Goal: Transaction & Acquisition: Purchase product/service

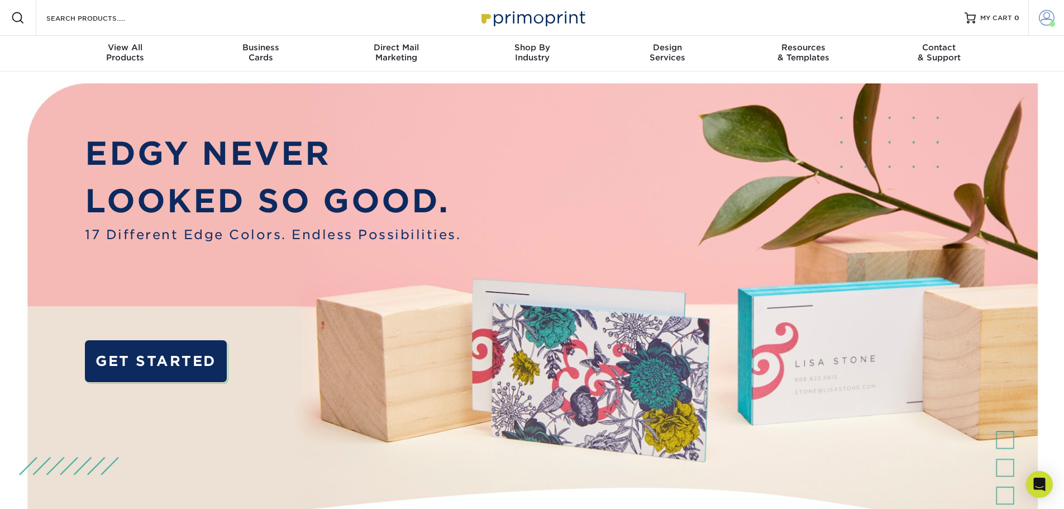
click at [1045, 21] on span at bounding box center [1047, 18] width 16 height 16
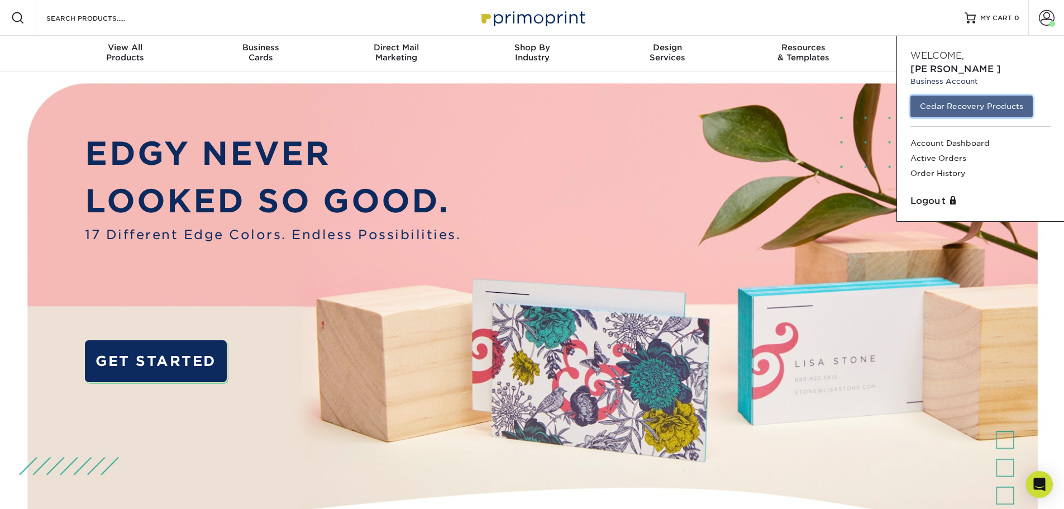
click at [955, 96] on link "Cedar Recovery Products" at bounding box center [971, 106] width 122 height 21
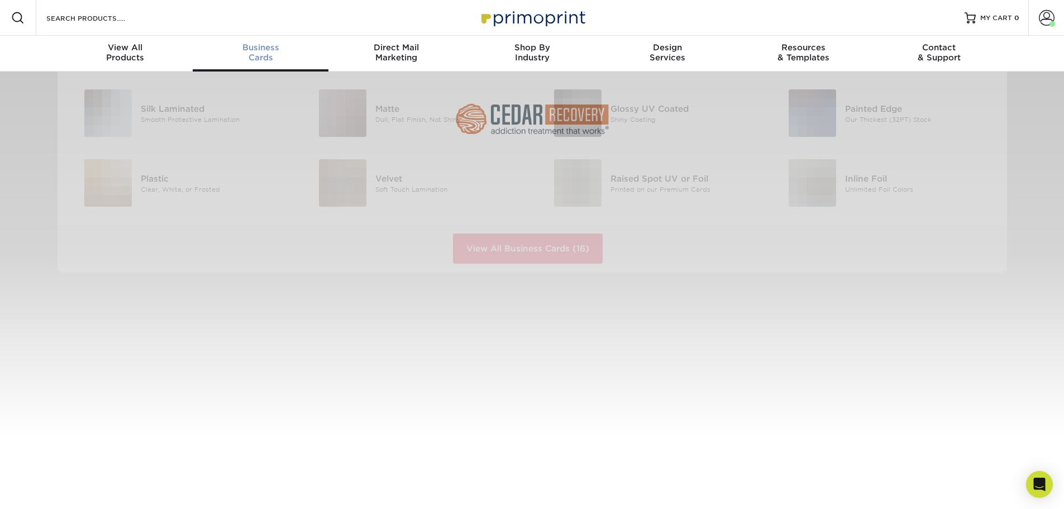
click at [249, 51] on span "Business" at bounding box center [261, 47] width 136 height 10
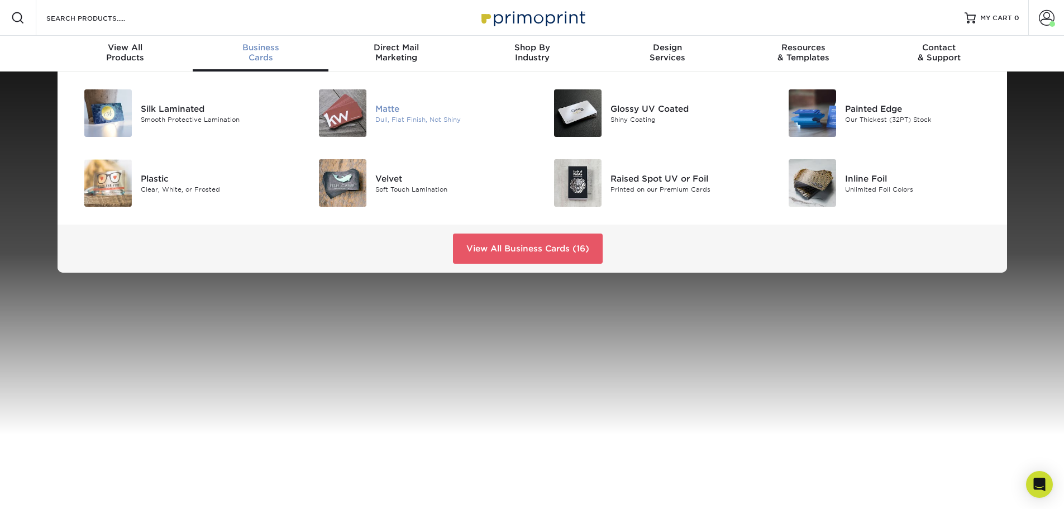
click at [387, 118] on div "Dull, Flat Finish, Not Shiny" at bounding box center [449, 119] width 148 height 9
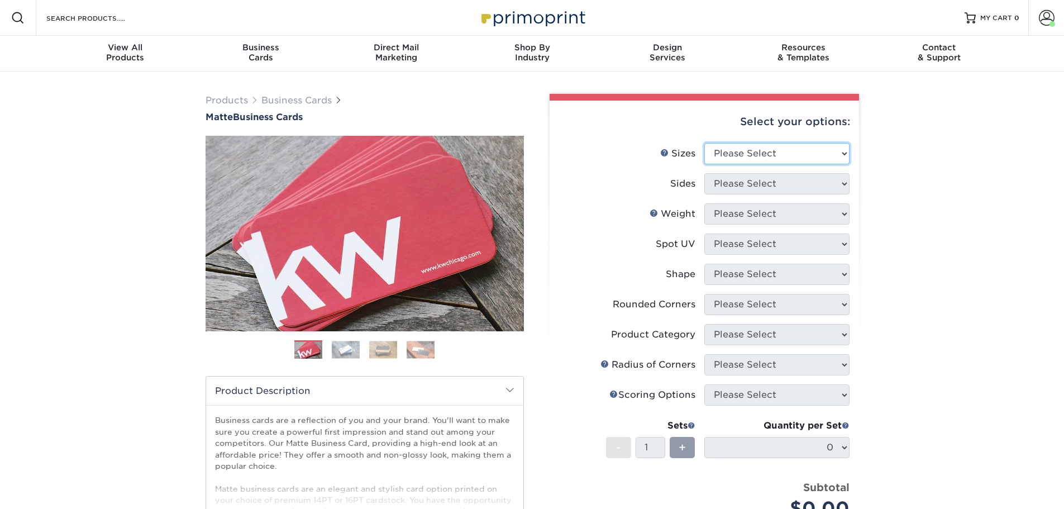
click at [836, 154] on select "Please Select 1.5" x 3.5" - Mini 1.75" x 3.5" - Mini 2" x 2" - Square 2" x 3" -…" at bounding box center [776, 153] width 145 height 21
select select "2.00x3.50"
click at [704, 143] on select "Please Select 1.5" x 3.5" - Mini 1.75" x 3.5" - Mini 2" x 2" - Square 2" x 3" -…" at bounding box center [776, 153] width 145 height 21
click at [791, 173] on select "Please Select Print Both Sides Print Front Only" at bounding box center [776, 183] width 145 height 21
select select "13abbda7-1d64-4f25-8bb2-c179b224825d"
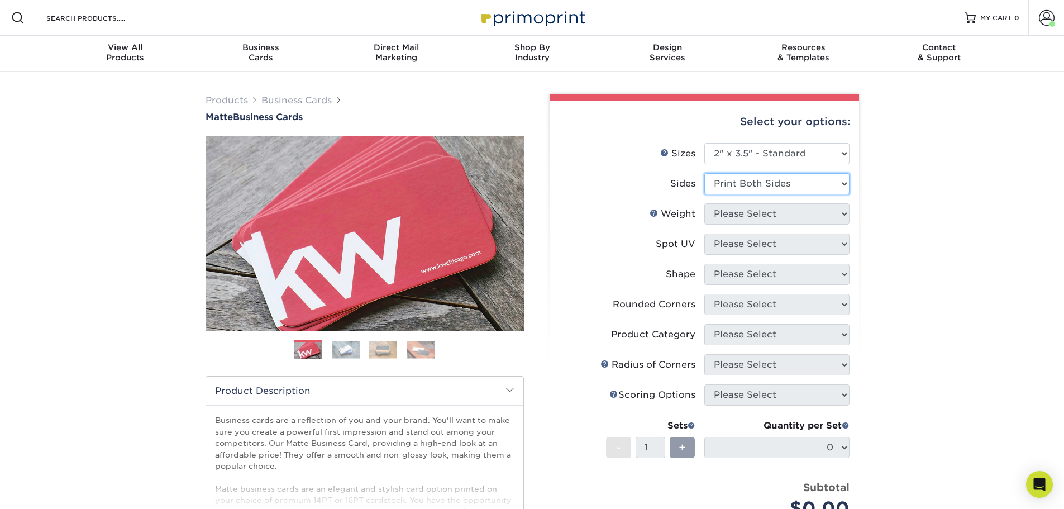
click at [704, 173] on select "Please Select Print Both Sides Print Front Only" at bounding box center [776, 183] width 145 height 21
click at [781, 218] on select "Please Select 16PT 14PT" at bounding box center [776, 213] width 145 height 21
select select "14PT"
click at [704, 203] on select "Please Select 16PT 14PT" at bounding box center [776, 213] width 145 height 21
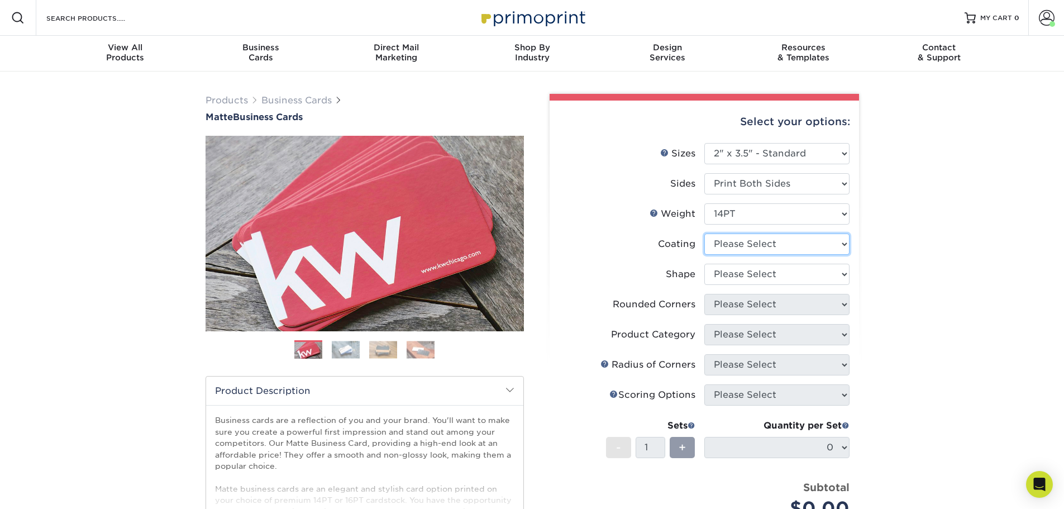
click at [761, 244] on select at bounding box center [776, 243] width 145 height 21
select select "121bb7b5-3b4d-429f-bd8d-bbf80e953313"
click at [704, 233] on select at bounding box center [776, 243] width 145 height 21
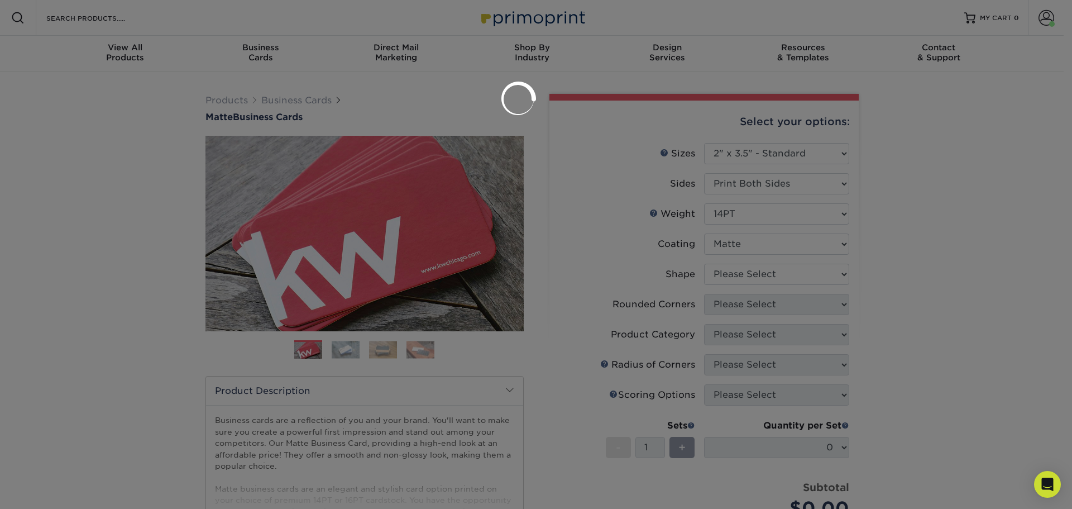
click at [758, 271] on div at bounding box center [536, 254] width 1072 height 509
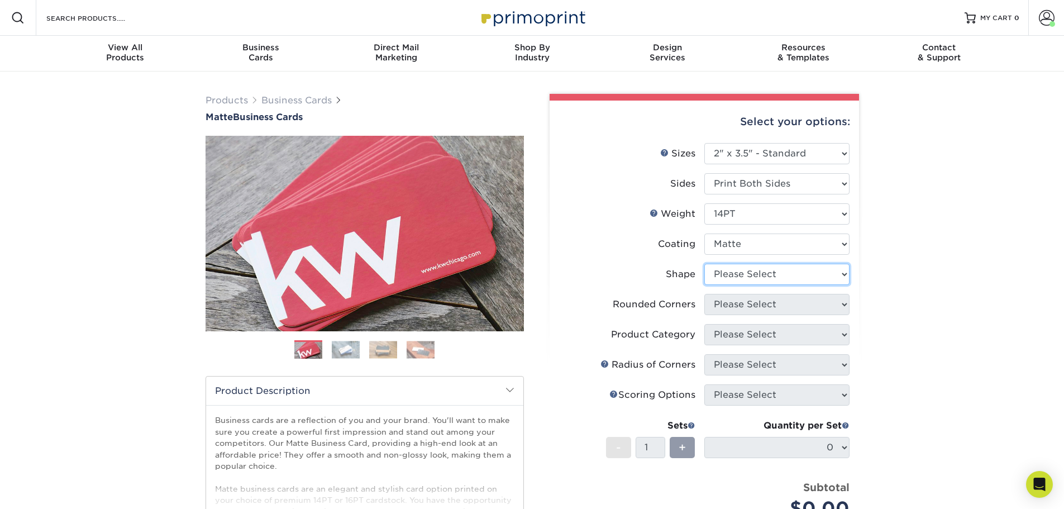
click at [746, 277] on select "Please Select Standard" at bounding box center [776, 274] width 145 height 21
select select "standard"
click at [704, 264] on select "Please Select Standard" at bounding box center [776, 274] width 145 height 21
click at [745, 307] on select "Please Select Yes - Round 2 Corners Yes - Round 4 Corners No" at bounding box center [776, 304] width 145 height 21
select select "7672df9e-0e0a-464d-8e1f-920c575e4da3"
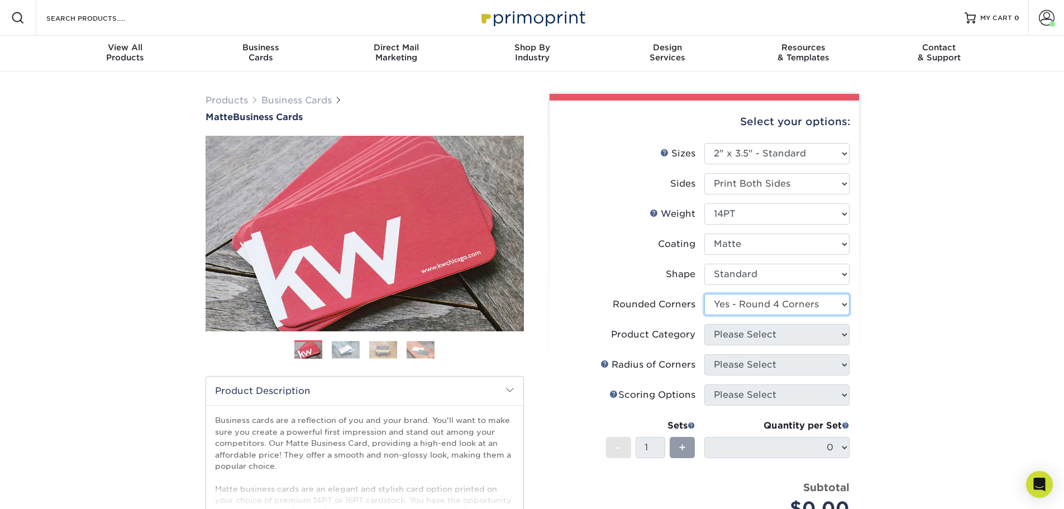
click at [704, 294] on select "Please Select Yes - Round 2 Corners Yes - Round 4 Corners No" at bounding box center [776, 304] width 145 height 21
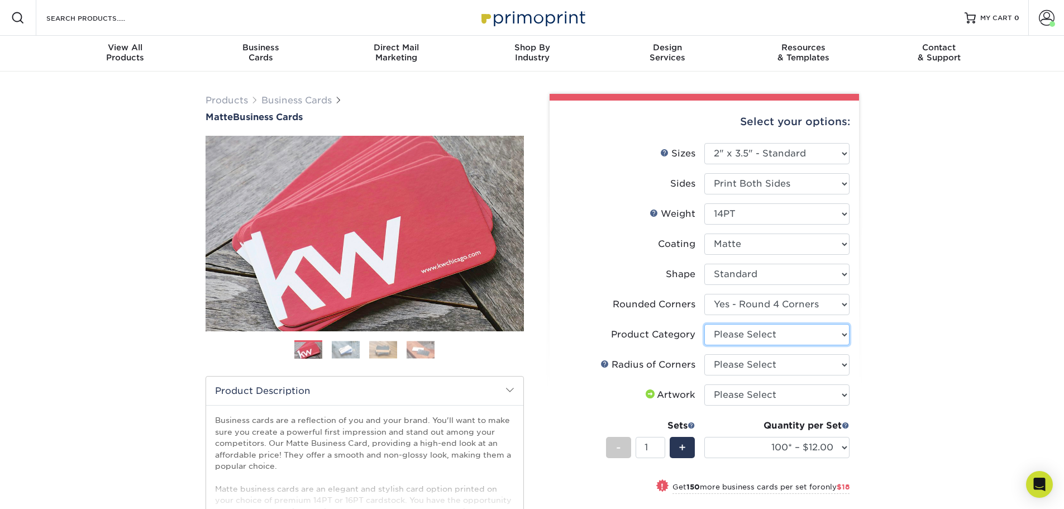
click at [785, 335] on select "Please Select Business Cards" at bounding box center [776, 334] width 145 height 21
select select "3b5148f1-0588-4f88-a218-97bcfdce65c1"
click at [704, 324] on select "Please Select Business Cards" at bounding box center [776, 334] width 145 height 21
click at [784, 365] on select "Please Select Rounded 1/8" Rounded 1/4"" at bounding box center [776, 364] width 145 height 21
select select "479fbfe7-6a0c-4895-8c9a-81739b7486c9"
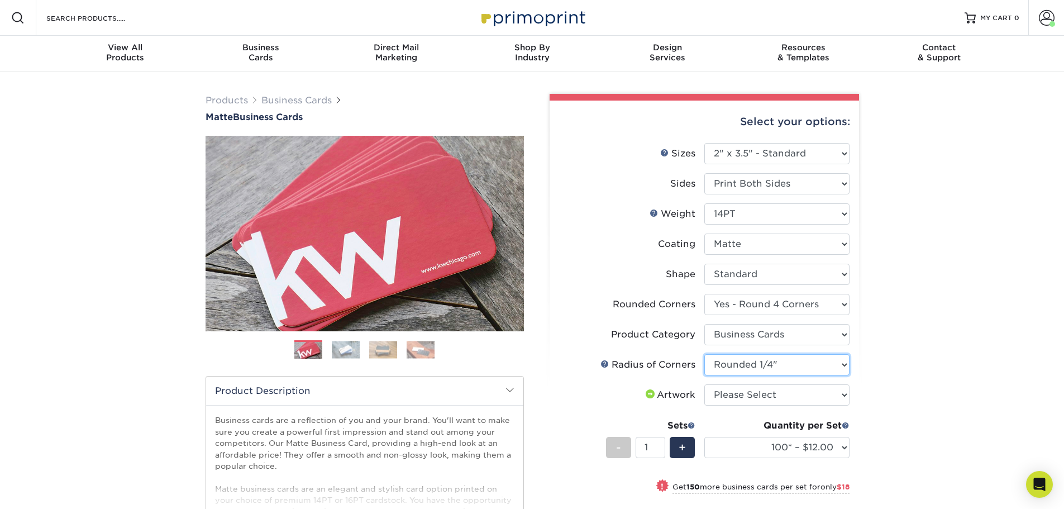
click at [704, 354] on select "Please Select Rounded 1/8" Rounded 1/4"" at bounding box center [776, 364] width 145 height 21
click at [818, 387] on select "Please Select I will upload files I need a design - $100" at bounding box center [776, 394] width 145 height 21
select select "upload"
click at [704, 384] on select "Please Select I will upload files I need a design - $100" at bounding box center [776, 394] width 145 height 21
click at [916, 372] on div "Products Business Cards Matte Business Cards Previous Next 100 $ 9" at bounding box center [532, 403] width 1064 height 665
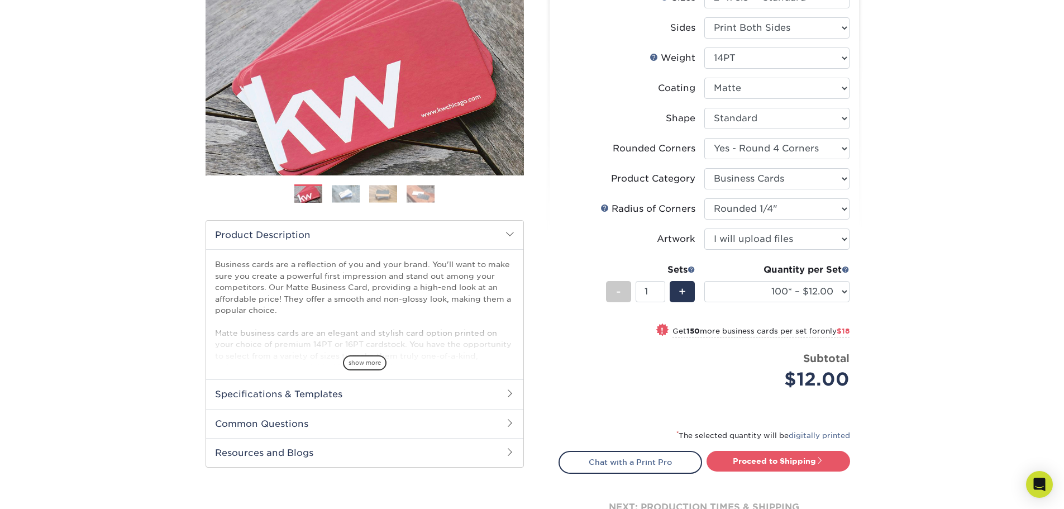
scroll to position [223, 0]
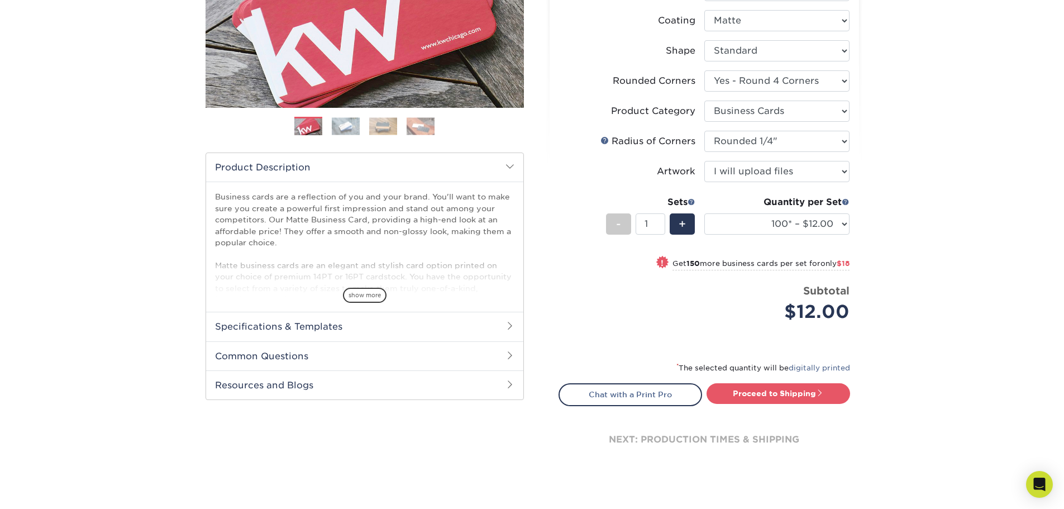
click at [921, 248] on div "Products Business Cards Matte Business Cards Previous Next 100 $ 9" at bounding box center [532, 180] width 1064 height 665
click at [846, 225] on select "100* – $12.00 250* – $30.00 500 – $60.00 1000 – $74.00 2500 – $136.00 5000 – $2…" at bounding box center [776, 223] width 145 height 21
select select "250* – $30.00"
click at [704, 213] on select "100* – $12.00 250* – $30.00 500 – $60.00 1000 – $74.00 2500 – $136.00 5000 – $2…" at bounding box center [776, 223] width 145 height 21
click at [890, 242] on div "Products Business Cards Matte Business Cards Previous Next 100 $ 9" at bounding box center [532, 180] width 1064 height 665
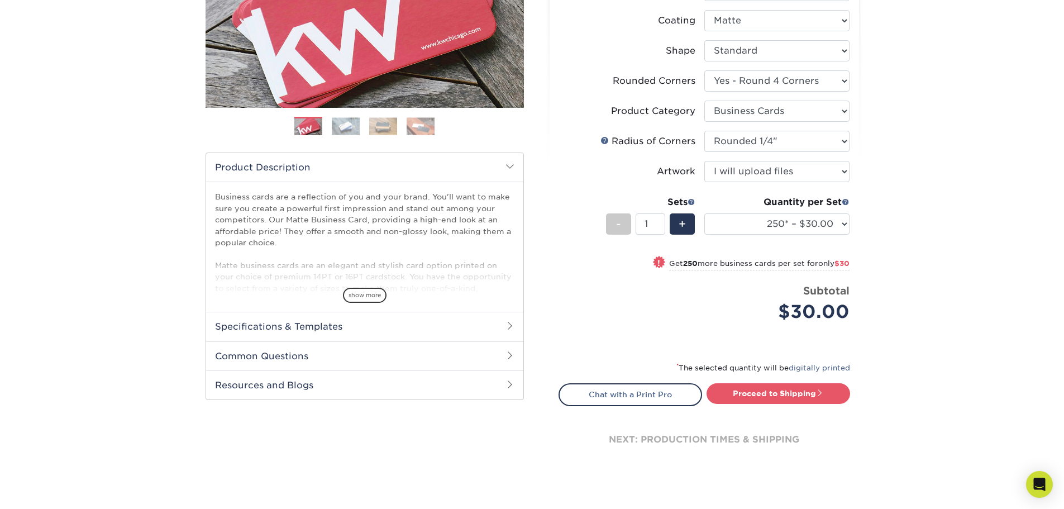
click at [875, 231] on div "Products Business Cards Matte Business Cards Previous Next 100 $ 9" at bounding box center [532, 180] width 1064 height 665
click at [870, 234] on div "Products Business Cards Matte Business Cards Previous Next 100 $ 9" at bounding box center [532, 180] width 1064 height 665
click at [870, 235] on div "Products Business Cards Matte Business Cards Previous Next 100 $ 9" at bounding box center [532, 180] width 1064 height 665
click at [904, 274] on div "Products Business Cards Matte Business Cards Previous Next 100 $ 9" at bounding box center [532, 180] width 1064 height 665
click at [876, 264] on div "Products Business Cards Matte Business Cards Previous Next 100 $ 9" at bounding box center [532, 180] width 1064 height 665
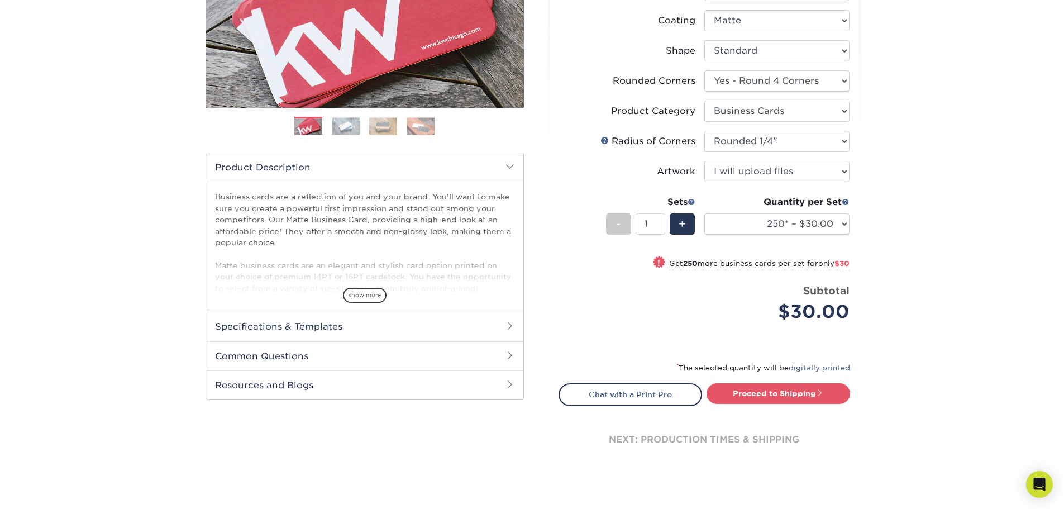
click at [877, 263] on div "Products Business Cards Matte Business Cards Previous Next 100 $ 9" at bounding box center [532, 180] width 1064 height 665
click at [888, 256] on div "Products Business Cards Matte Business Cards Previous Next 100 $ 9" at bounding box center [532, 180] width 1064 height 665
click at [923, 270] on div "Products Business Cards Matte Business Cards Previous Next 100 $ 9" at bounding box center [532, 180] width 1064 height 665
click at [808, 393] on link "Proceed to Shipping" at bounding box center [779, 393] width 144 height 20
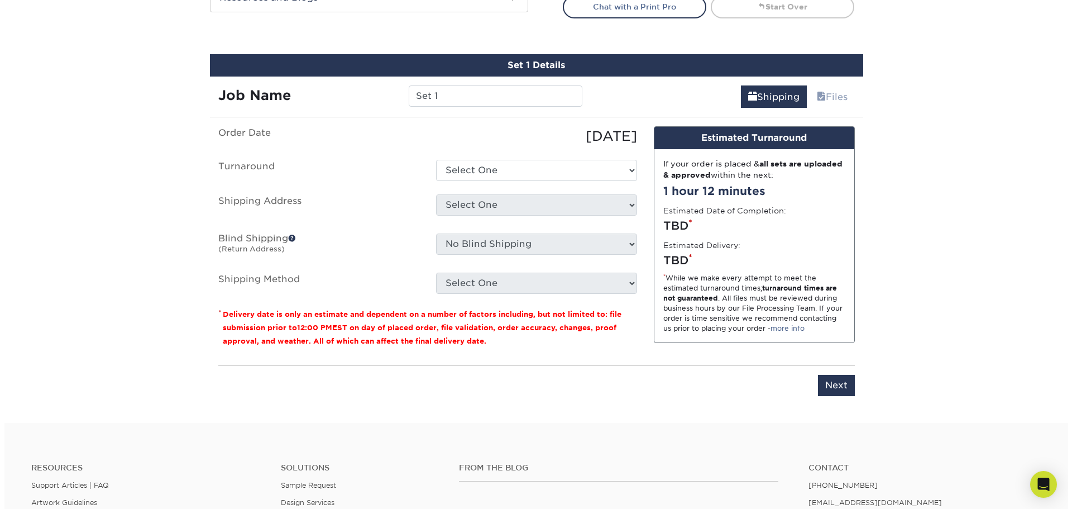
scroll to position [637, 0]
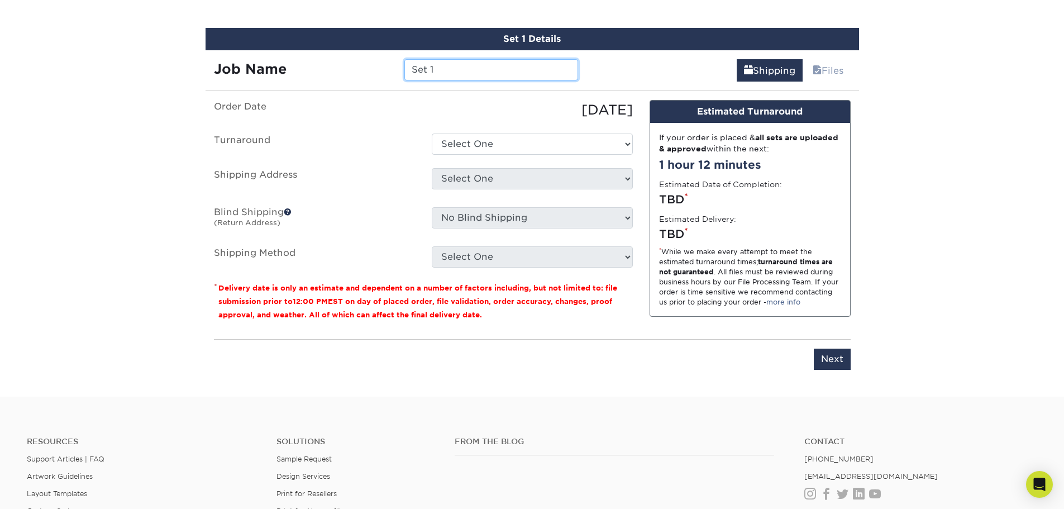
click at [445, 71] on input "Set 1" at bounding box center [491, 69] width 174 height 21
drag, startPoint x: 436, startPoint y: 69, endPoint x: 407, endPoint y: 68, distance: 28.5
click at [407, 69] on input "Set 1" at bounding box center [491, 69] width 174 height 21
type input "Sharla Bachelder_CPRS_PIC"
click at [384, 141] on label "Turnaround" at bounding box center [315, 144] width 218 height 21
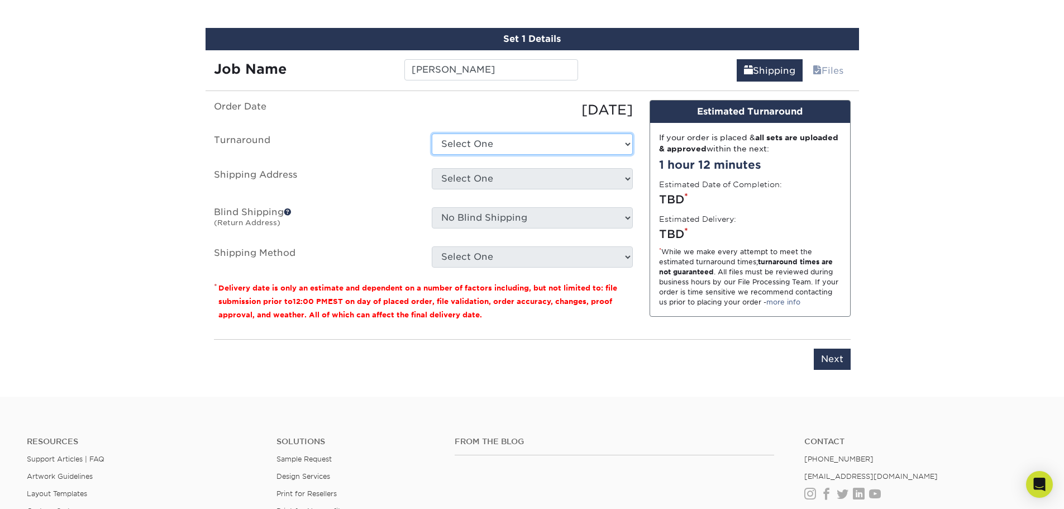
click at [461, 147] on select "Select One 2-4 Business Days 2 Day Next Business Day" at bounding box center [532, 144] width 201 height 21
select select "15a61688-234b-40be-8ec7-8bbd06ed7eec"
click at [432, 134] on select "Select One 2-4 Business Days 2 Day Next Business Day" at bounding box center [532, 144] width 201 height 21
click at [480, 175] on select "Select One Ascension Saint Thomas Hickman Hospital Brian Ruth Address Cedar Rec…" at bounding box center [532, 178] width 201 height 21
select select "newaddress"
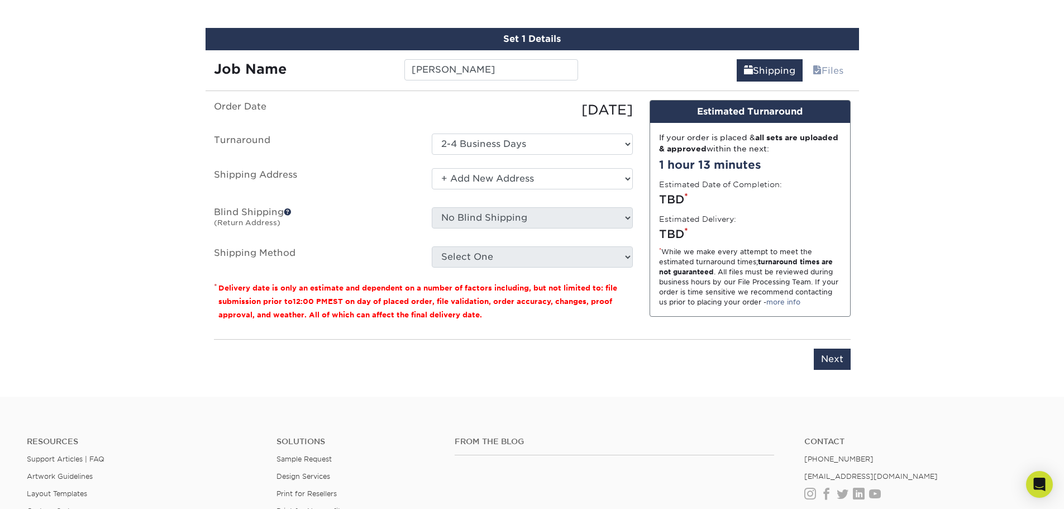
click at [432, 168] on select "Select One Ascension Saint Thomas Hickman Hospital Brian Ruth Address Cedar Rec…" at bounding box center [532, 178] width 201 height 21
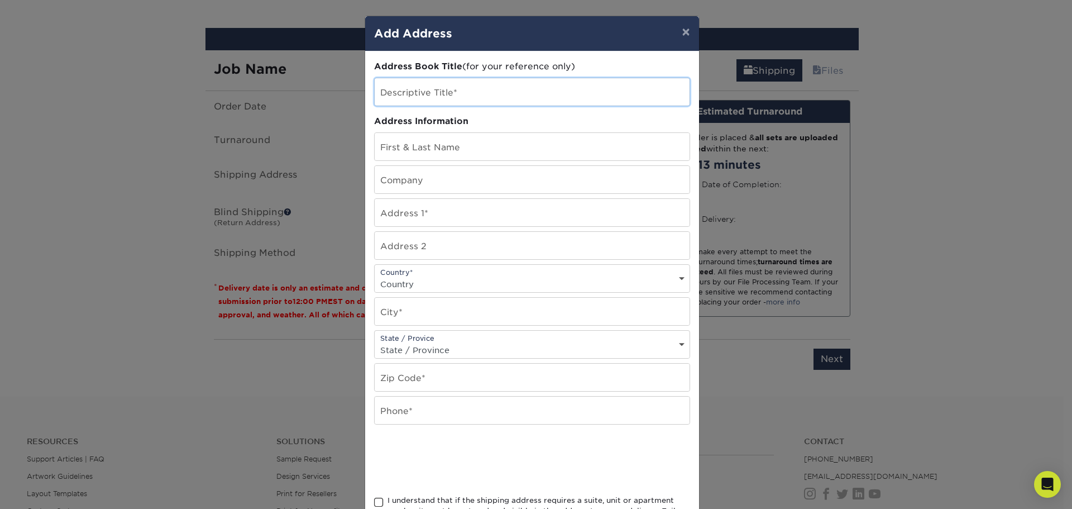
click at [427, 96] on input "text" at bounding box center [532, 91] width 315 height 27
type input "Sharla Bachelder Home Address"
click at [475, 149] on input "text" at bounding box center [532, 146] width 315 height 27
type input "Sharla Bachelder"
click at [427, 213] on input "text" at bounding box center [532, 212] width 315 height 27
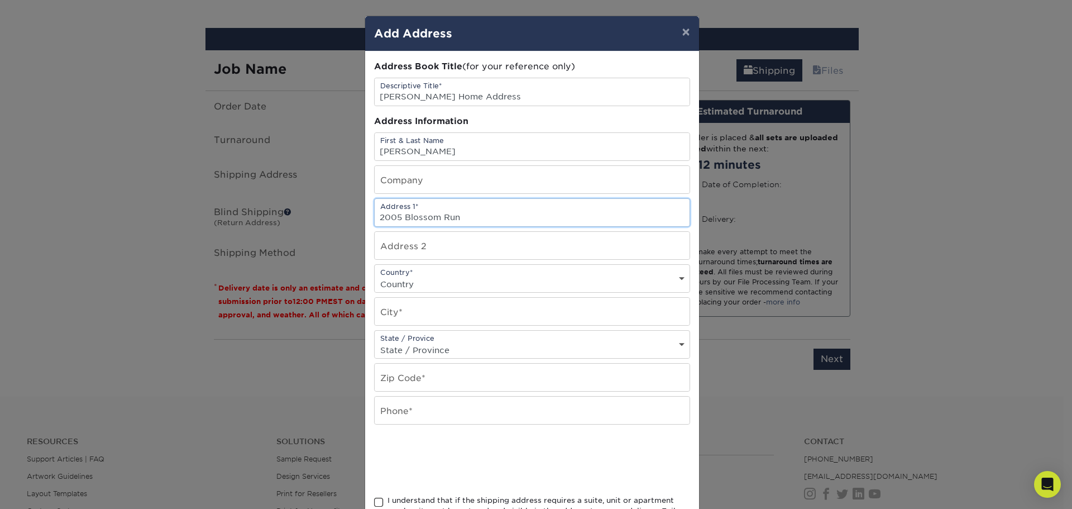
type input "2005 Blossom Run"
type input "Spring Hill"
select select "TN"
type input "37174"
click at [416, 283] on select "Country United States Canada ----------------------------- Afghanistan Albania …" at bounding box center [532, 284] width 315 height 16
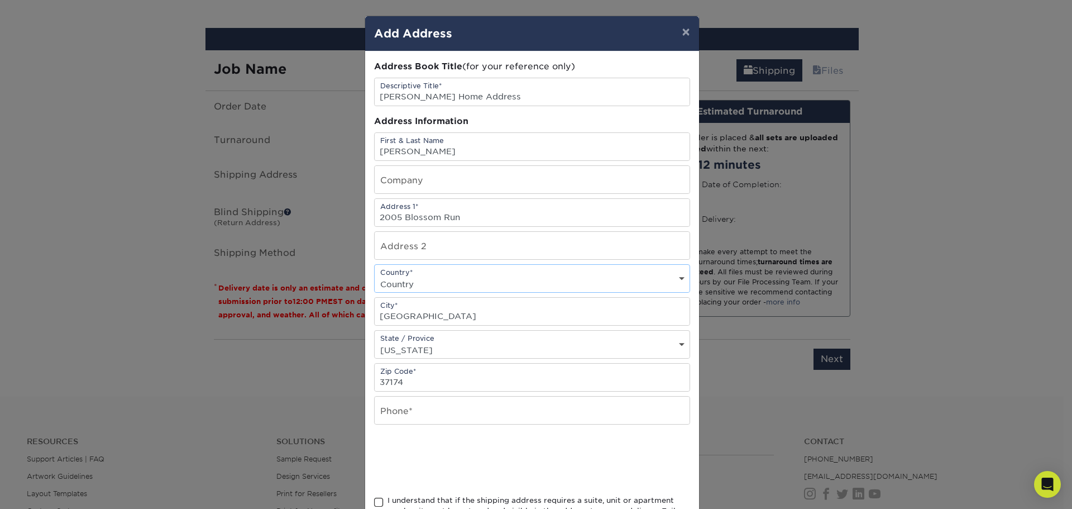
select select "US"
click at [375, 276] on select "Country United States Canada ----------------------------- Afghanistan Albania …" at bounding box center [532, 284] width 315 height 16
click at [467, 252] on input "text" at bounding box center [532, 245] width 315 height 27
click at [407, 412] on input "text" at bounding box center [532, 410] width 315 height 27
type input "6152353894"
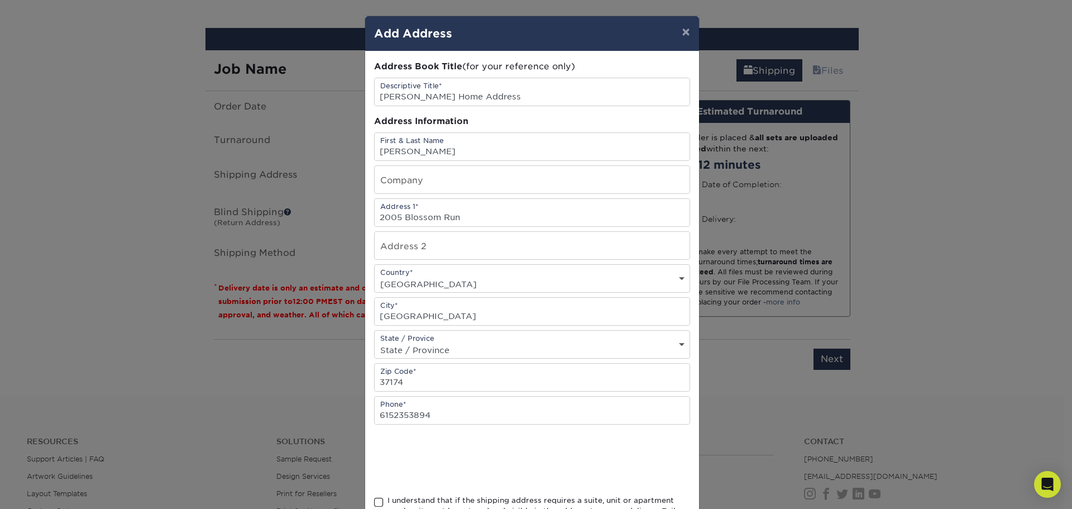
click at [581, 433] on div "Address Book Title (for your reference only) Descriptive Title* Sharla Bachelde…" at bounding box center [532, 301] width 316 height 482
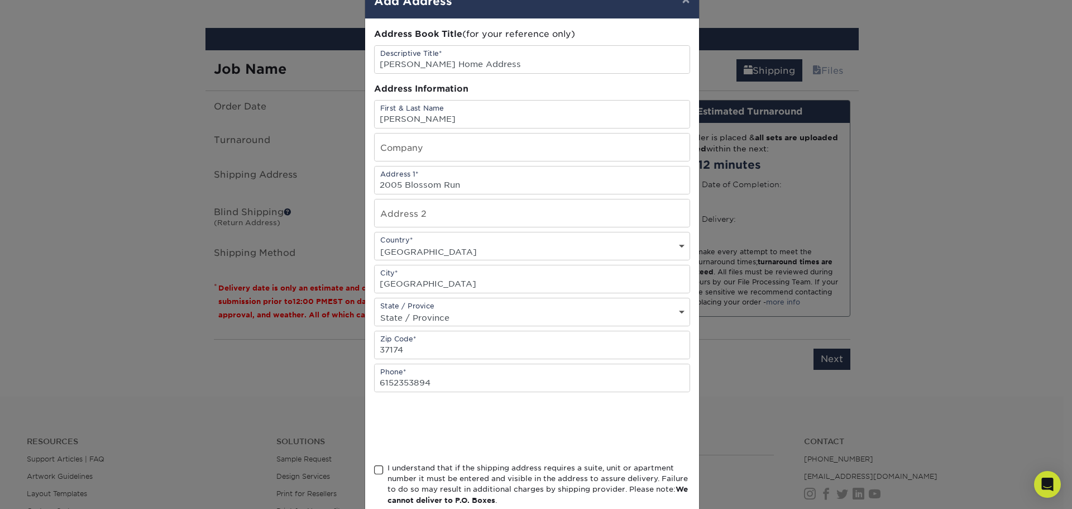
scroll to position [98, 0]
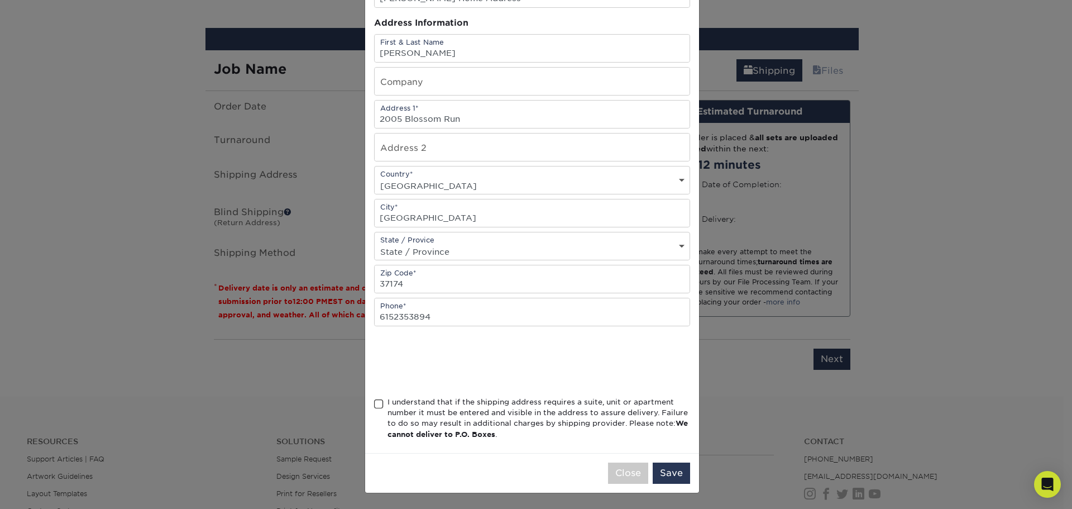
click at [375, 401] on span at bounding box center [378, 404] width 9 height 11
click at [0, 0] on input "I understand that if the shipping address requires a suite, unit or apartment n…" at bounding box center [0, 0] width 0 height 0
click at [671, 470] on button "Save" at bounding box center [671, 473] width 37 height 21
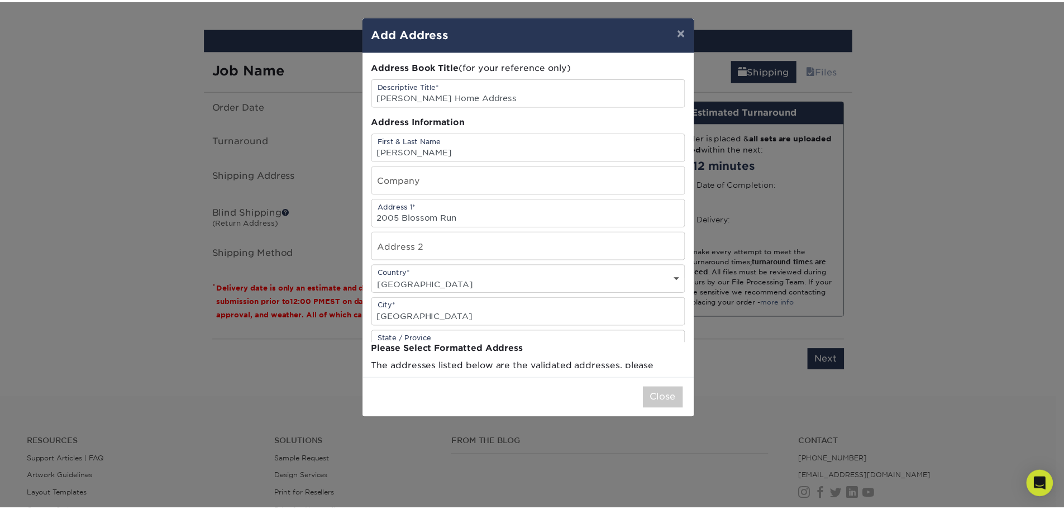
scroll to position [0, 0]
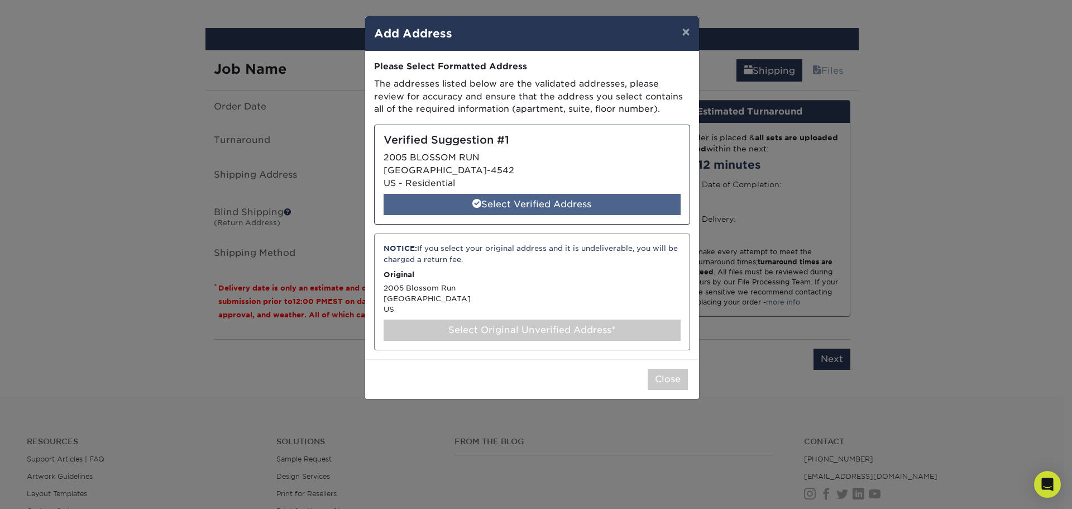
click at [541, 208] on div "Select Verified Address" at bounding box center [532, 204] width 297 height 21
select select "284932"
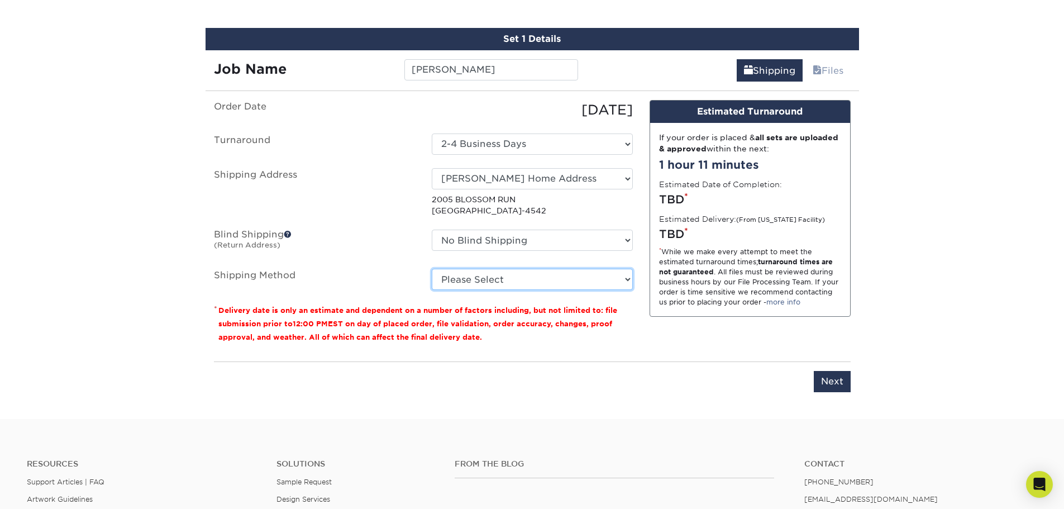
click at [594, 279] on select "Please Select Ground Shipping (+$7.84) 3 Day Shipping Service (+$20.08) 2 Day A…" at bounding box center [532, 279] width 201 height 21
select select "03"
click at [432, 269] on select "Please Select Ground Shipping (+$7.84) 3 Day Shipping Service (+$20.08) 2 Day A…" at bounding box center [532, 279] width 201 height 21
click at [652, 342] on div "Design Estimated Turnaround If your order is placed & all sets are uploaded & a…" at bounding box center [750, 226] width 218 height 253
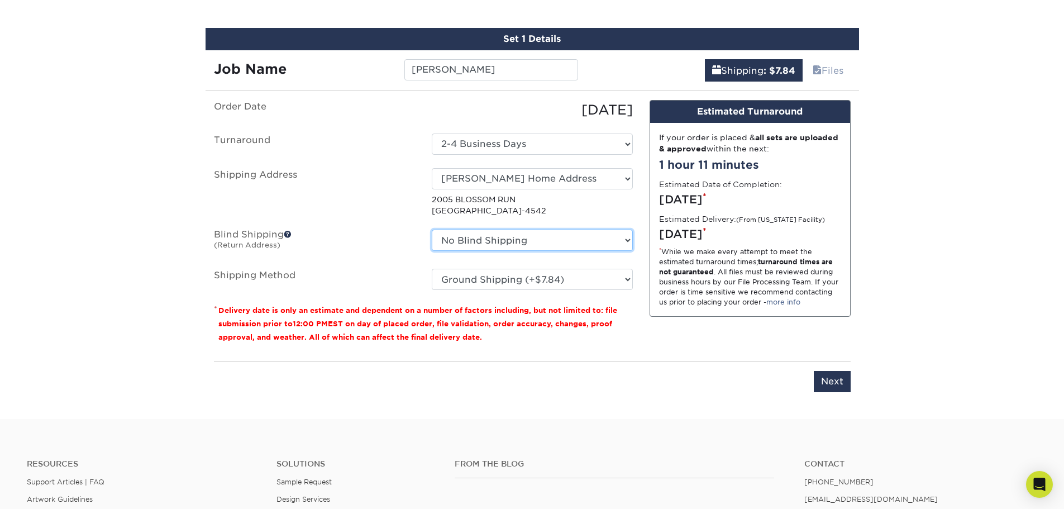
click at [625, 239] on select "No Blind Shipping Ascension Saint Thomas Hickman Hospital Brian Ruth Address Ce…" at bounding box center [532, 240] width 201 height 21
click at [728, 330] on div "Design Estimated Turnaround If your order is placed & all sets are uploaded & a…" at bounding box center [750, 226] width 218 height 253
click at [831, 380] on input "Next" at bounding box center [832, 381] width 37 height 21
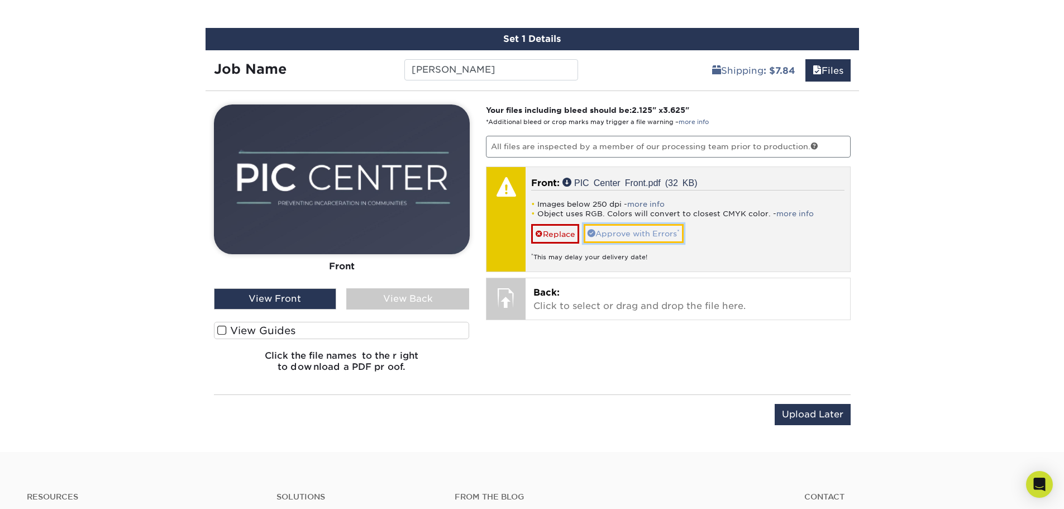
click at [656, 236] on link "Approve with Errors *" at bounding box center [634, 233] width 100 height 19
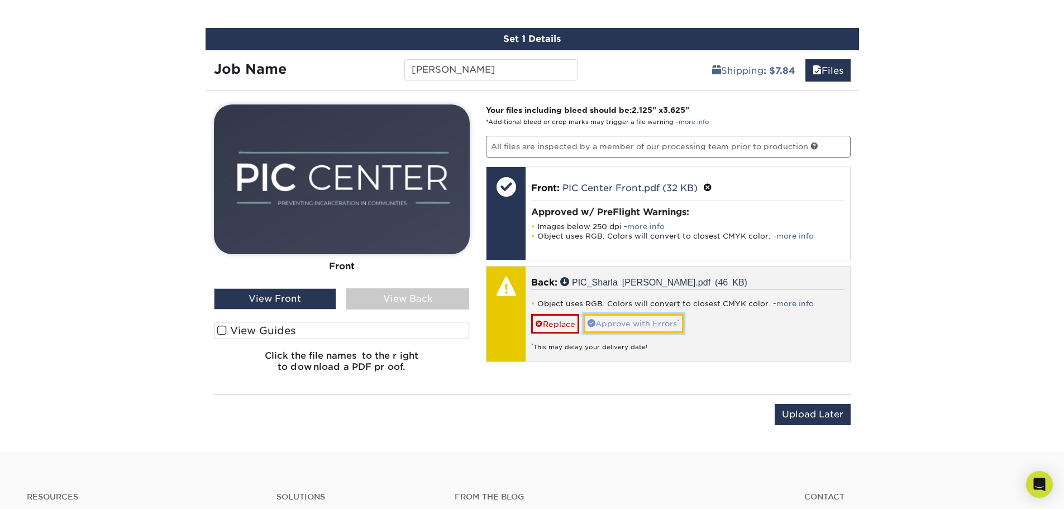
click at [665, 327] on link "Approve with Errors *" at bounding box center [634, 323] width 100 height 19
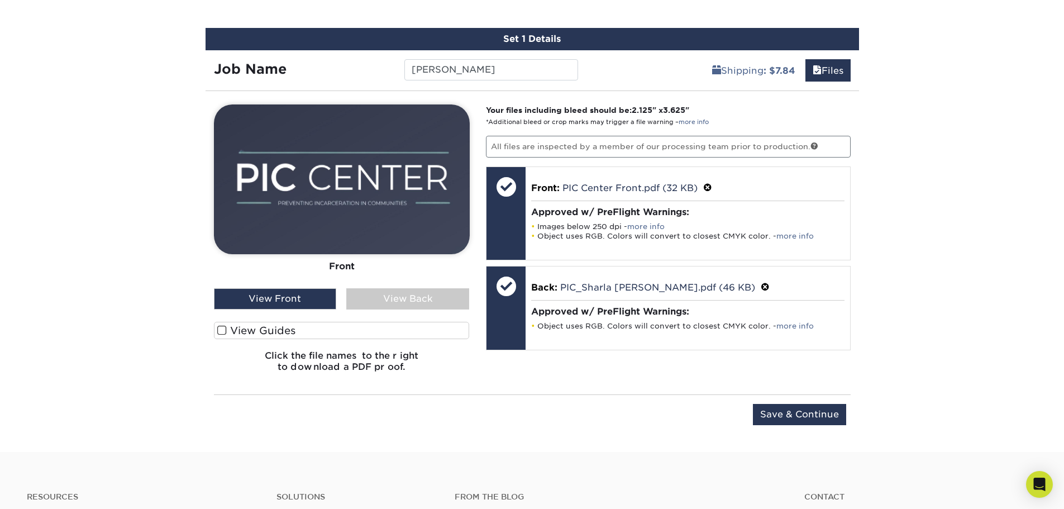
click at [864, 209] on div "Set 1 Details Job Name Sharla Bachelder_CPRS_PIC Shipping : $7.84 Files You've …" at bounding box center [532, 233] width 670 height 411
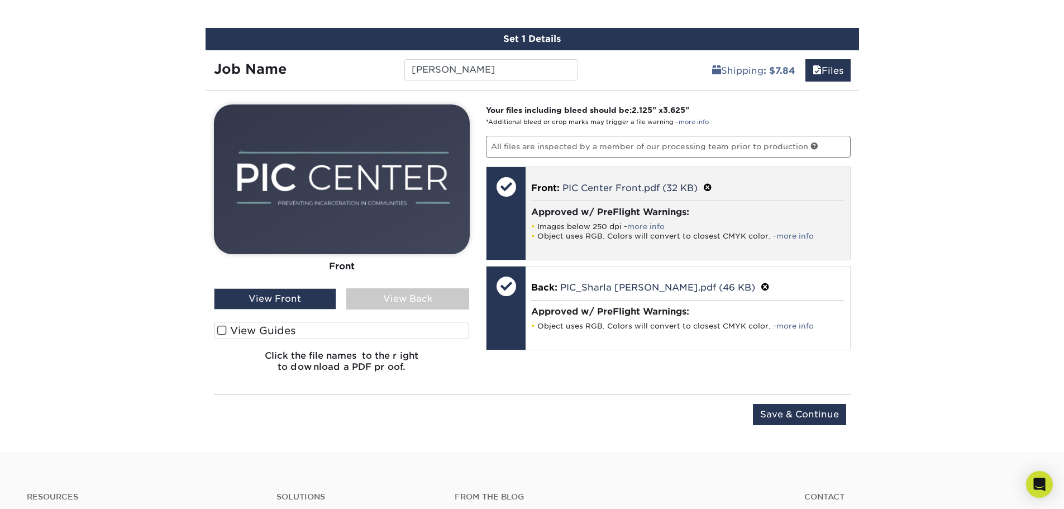
click at [711, 185] on span at bounding box center [707, 188] width 9 height 11
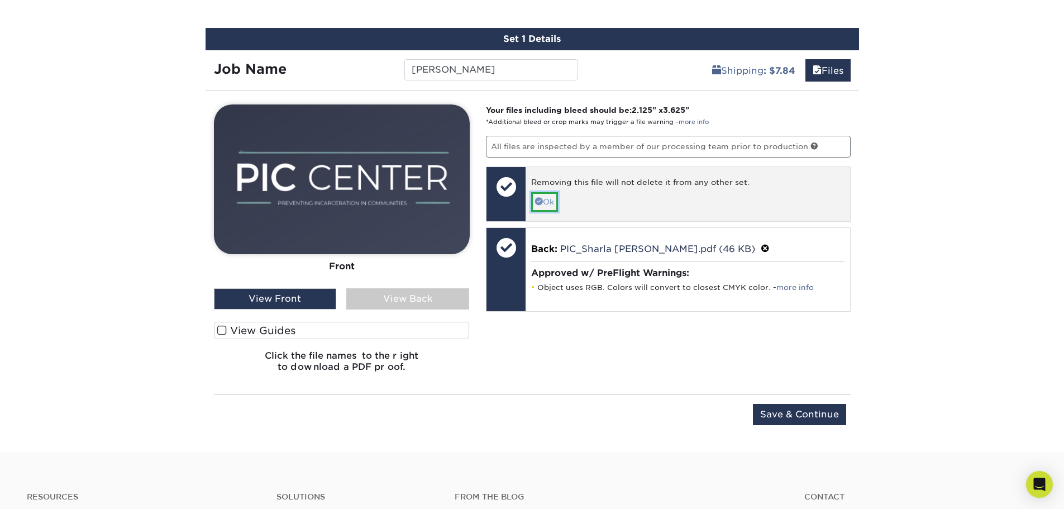
click at [546, 201] on link "Ok" at bounding box center [544, 201] width 27 height 19
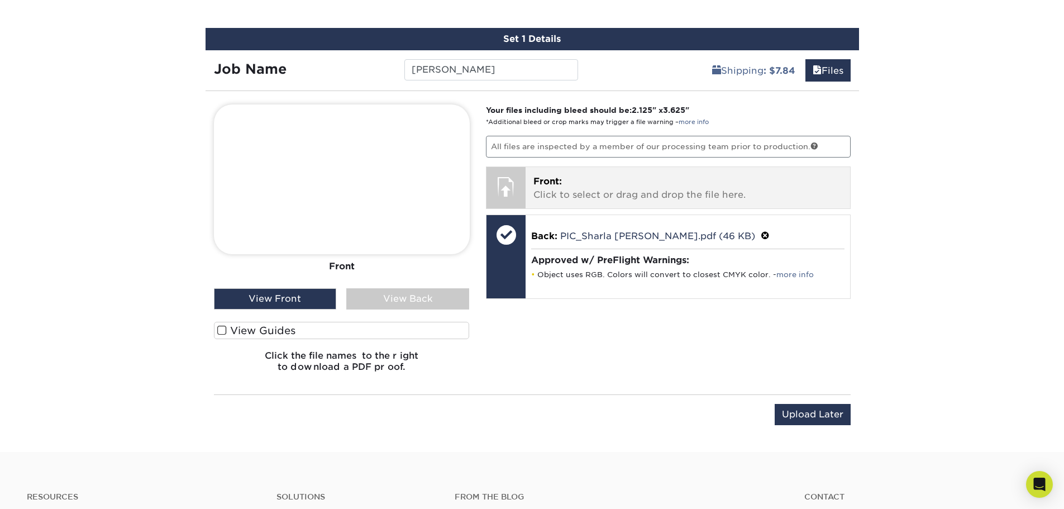
click at [546, 184] on span "Front:" at bounding box center [547, 181] width 28 height 11
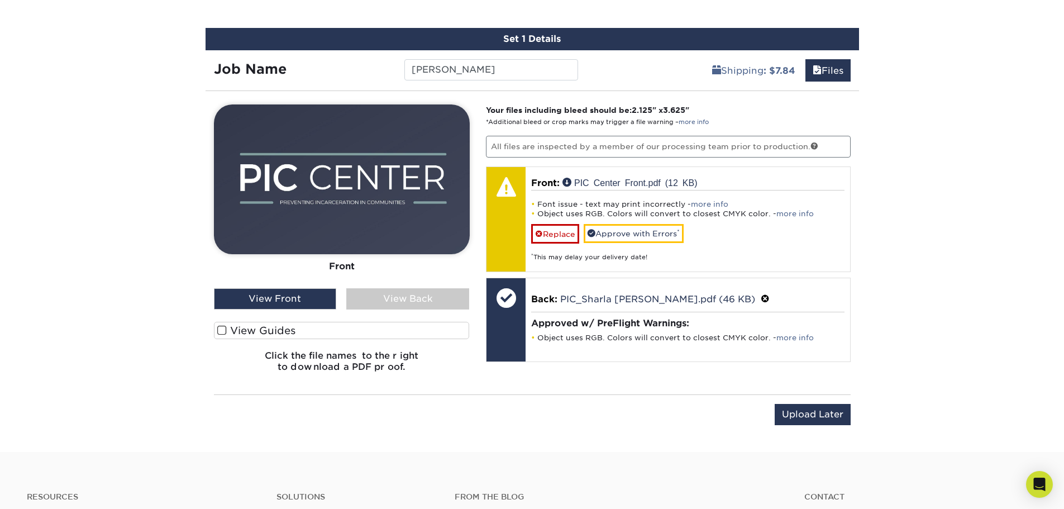
click at [433, 208] on img at bounding box center [342, 179] width 256 height 150
click at [307, 295] on div "View Front" at bounding box center [275, 298] width 123 height 21
click at [314, 301] on div "View Front" at bounding box center [275, 298] width 123 height 21
click at [384, 298] on div "View Back" at bounding box center [407, 298] width 123 height 21
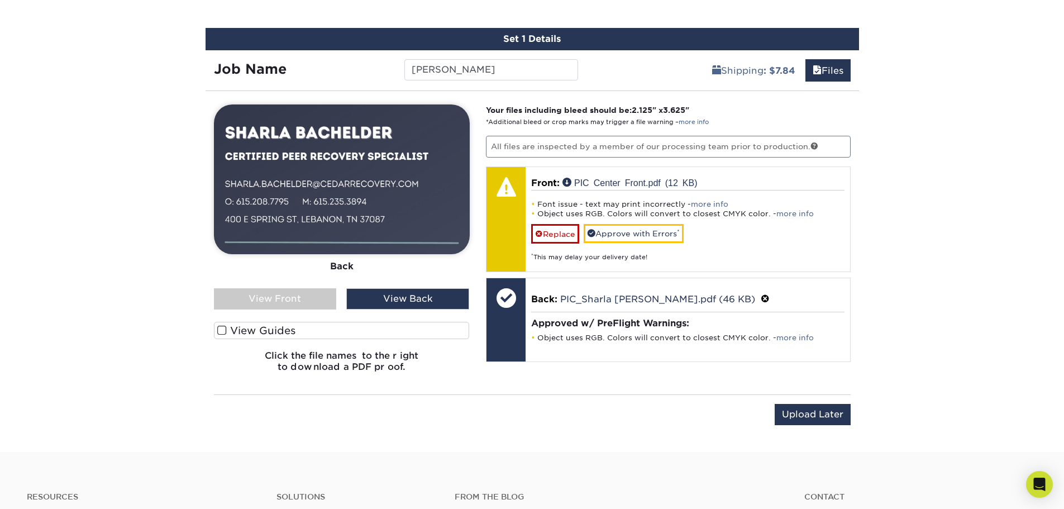
click at [307, 298] on div "View Front" at bounding box center [275, 298] width 123 height 21
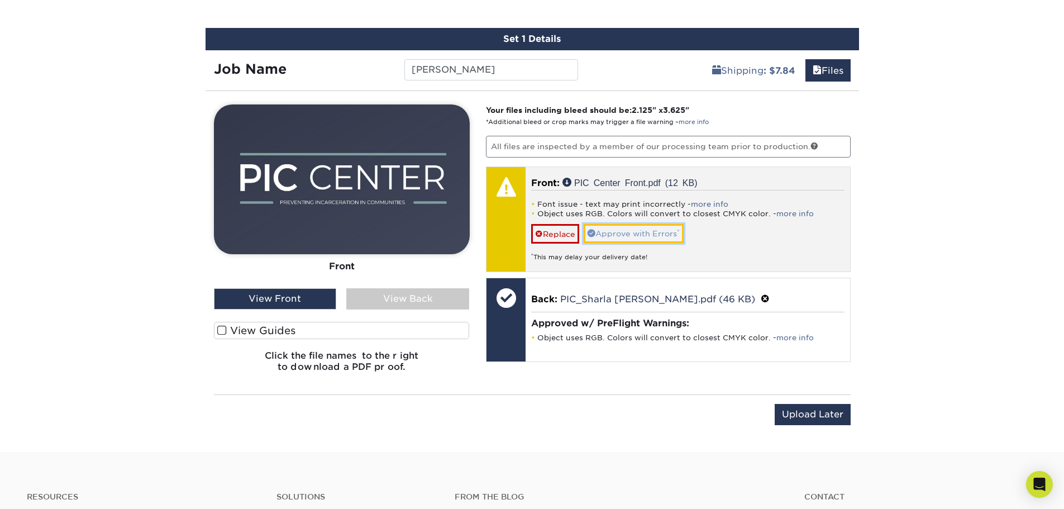
click at [664, 231] on link "Approve with Errors *" at bounding box center [634, 233] width 100 height 19
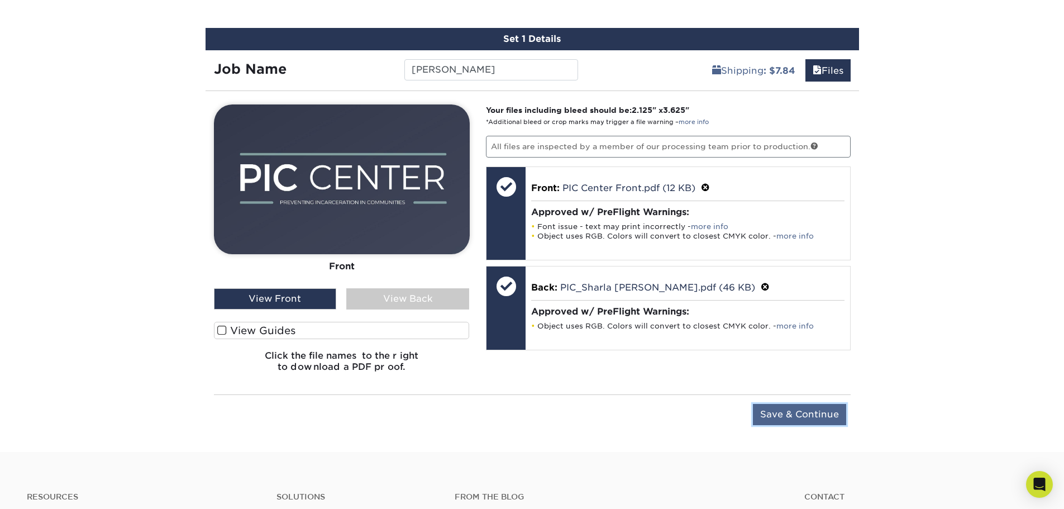
click at [815, 409] on input "Save & Continue" at bounding box center [799, 414] width 93 height 21
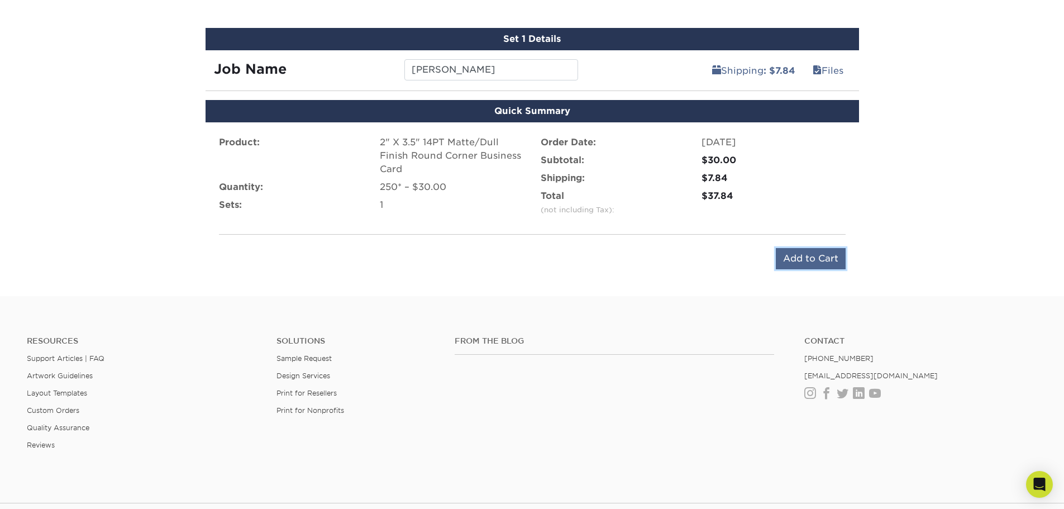
click at [789, 259] on input "Add to Cart" at bounding box center [811, 258] width 70 height 21
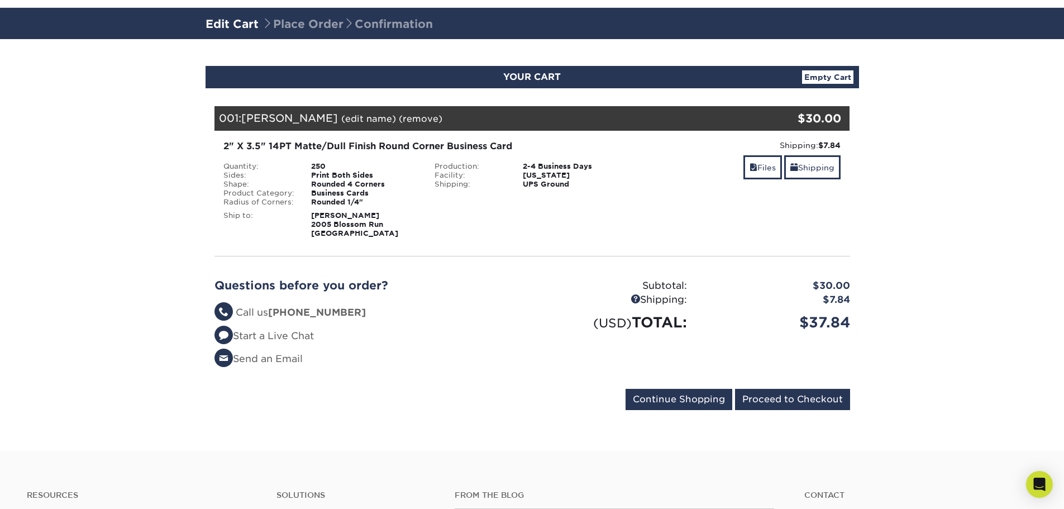
scroll to position [168, 0]
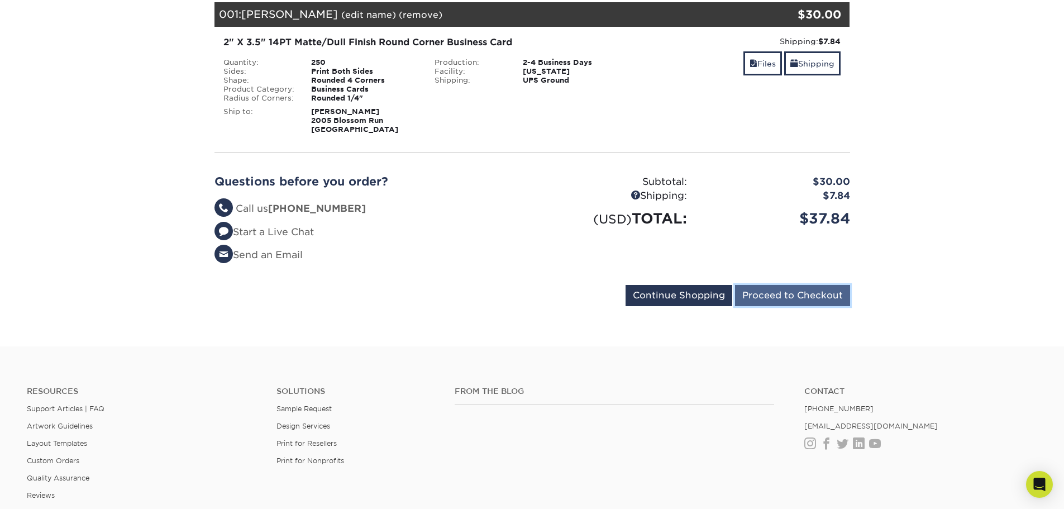
click at [809, 297] on input "Proceed to Checkout" at bounding box center [792, 295] width 115 height 21
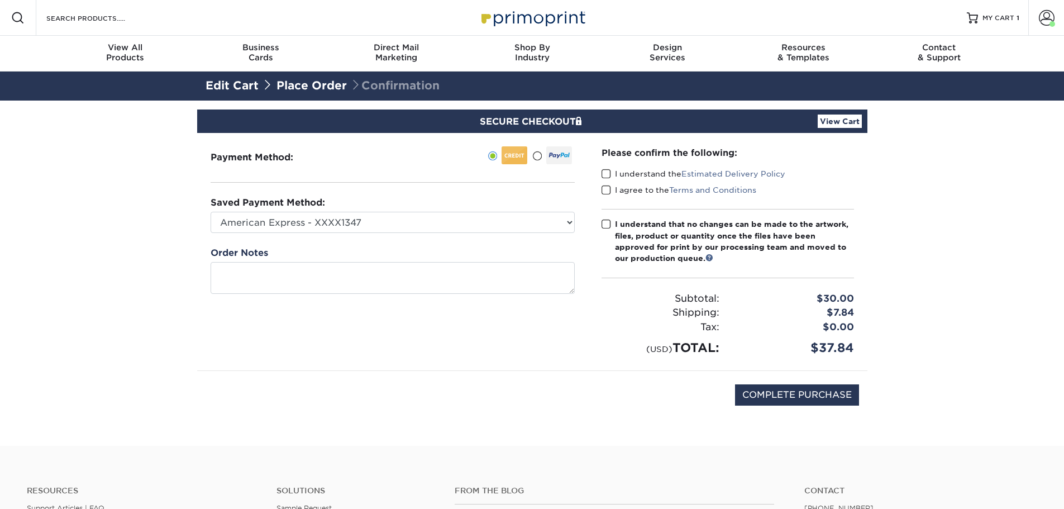
click at [609, 170] on span at bounding box center [606, 174] width 9 height 11
click at [0, 0] on input "I understand the Estimated Delivery Policy" at bounding box center [0, 0] width 0 height 0
click at [609, 188] on span at bounding box center [606, 190] width 9 height 11
click at [0, 0] on input "I agree to the Terms and Conditions" at bounding box center [0, 0] width 0 height 0
click at [608, 226] on span at bounding box center [606, 224] width 9 height 11
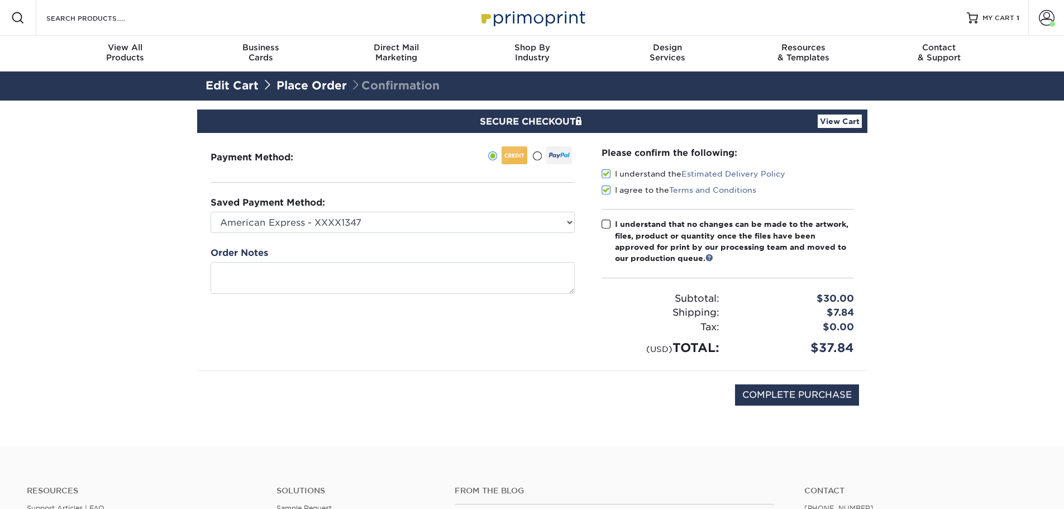
click at [0, 0] on input "I understand that no changes can be made to the artwork, files, product or quan…" at bounding box center [0, 0] width 0 height 0
click at [781, 392] on input "COMPLETE PURCHASE" at bounding box center [797, 394] width 124 height 21
type input "PROCESSING, PLEASE WAIT..."
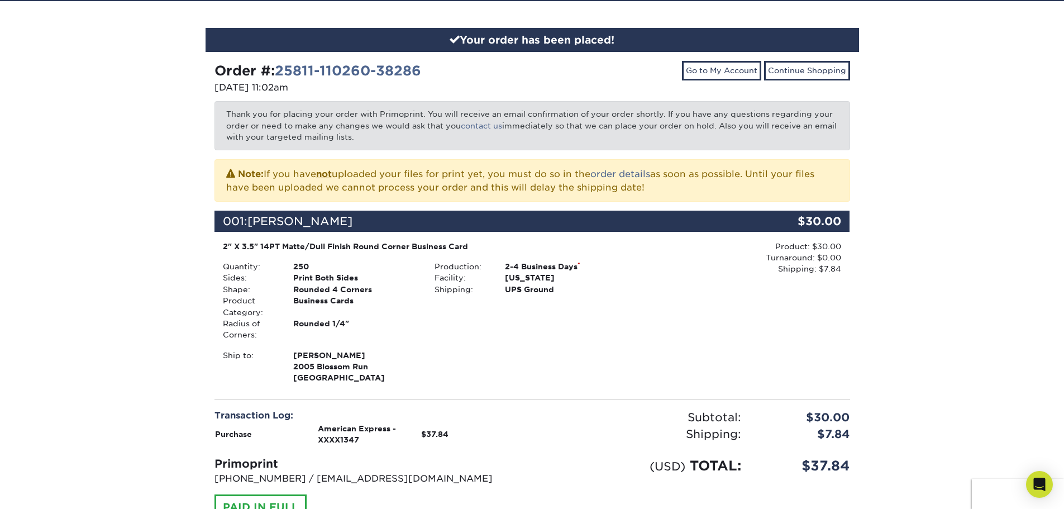
scroll to position [279, 0]
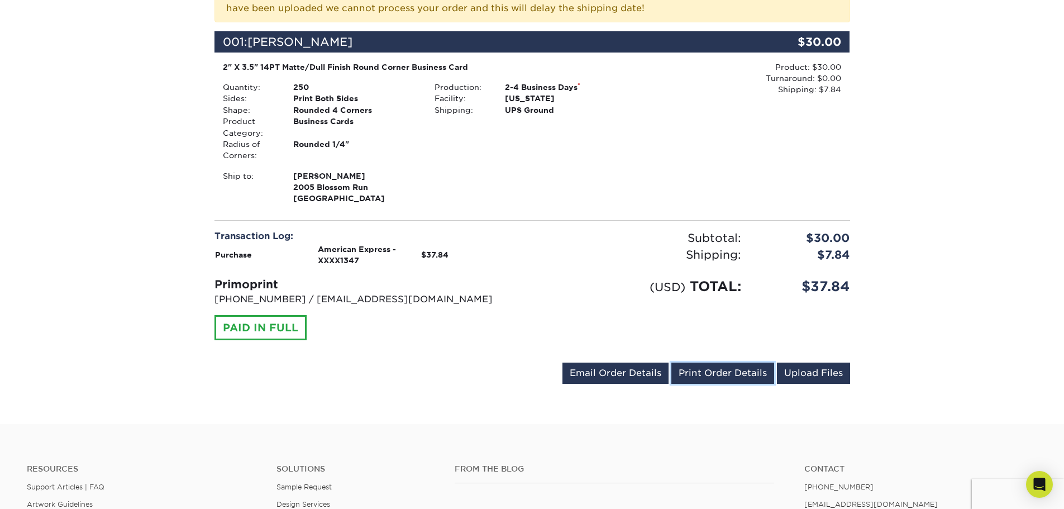
drag, startPoint x: 702, startPoint y: 374, endPoint x: 164, endPoint y: 157, distance: 580.1
click at [703, 375] on link "Print Order Details" at bounding box center [722, 373] width 103 height 21
